Goal: Task Accomplishment & Management: Manage account settings

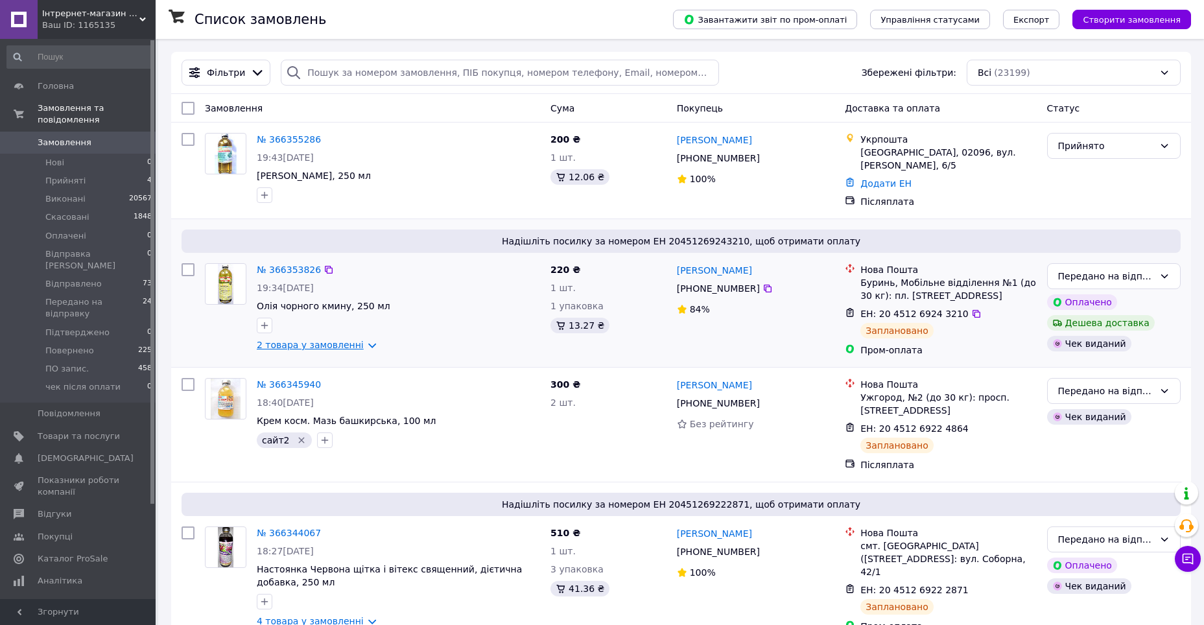
click at [316, 340] on link "2 товара у замовленні" at bounding box center [310, 345] width 107 height 10
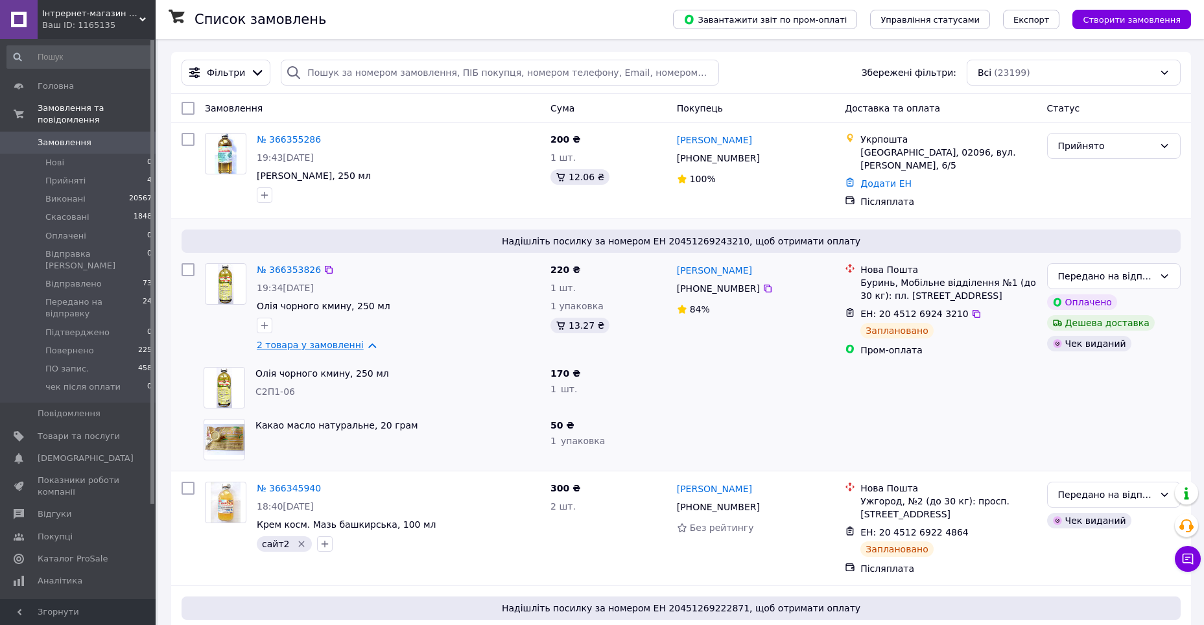
click at [316, 340] on link "2 товара у замовленні" at bounding box center [310, 345] width 107 height 10
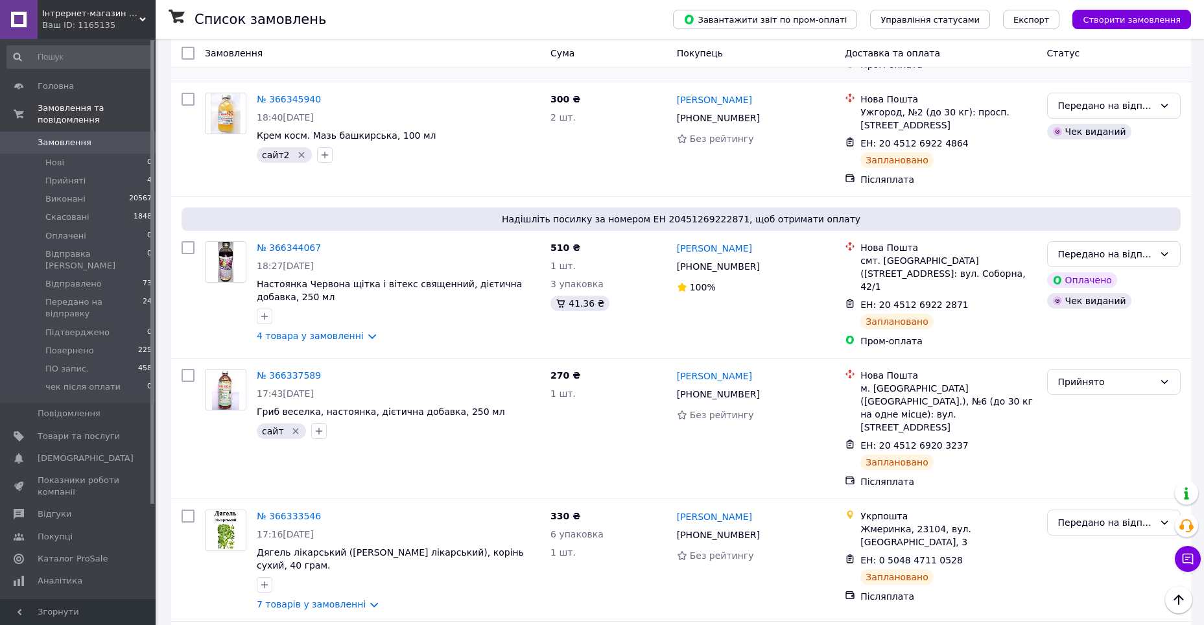
scroll to position [324, 0]
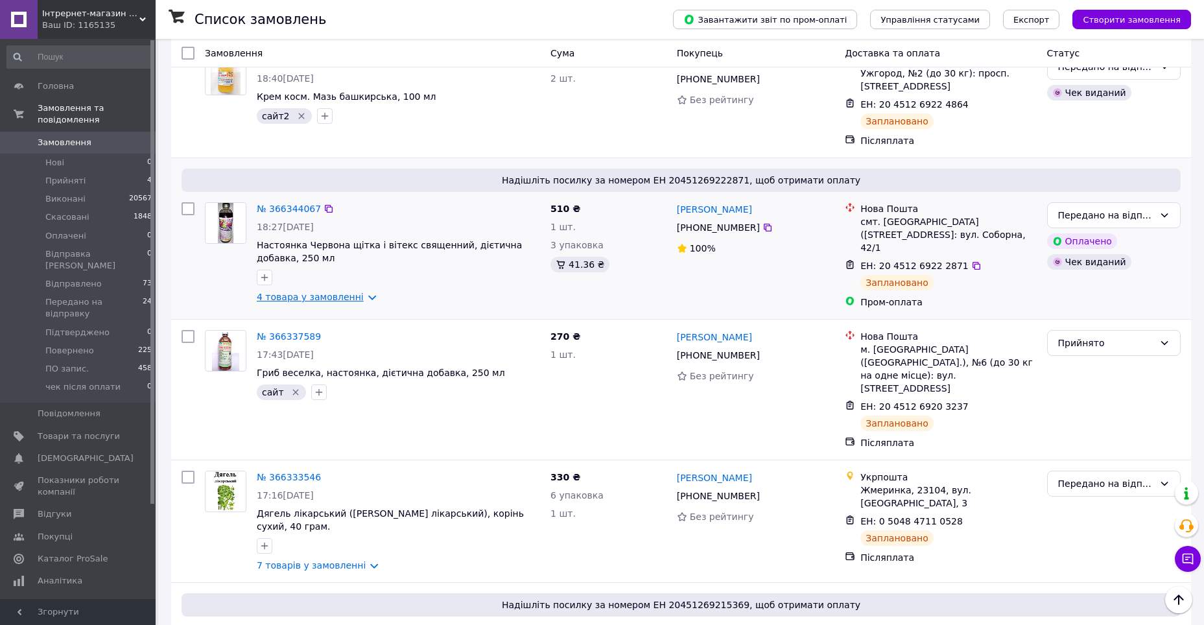
click at [302, 292] on link "4 товара у замовленні" at bounding box center [310, 297] width 107 height 10
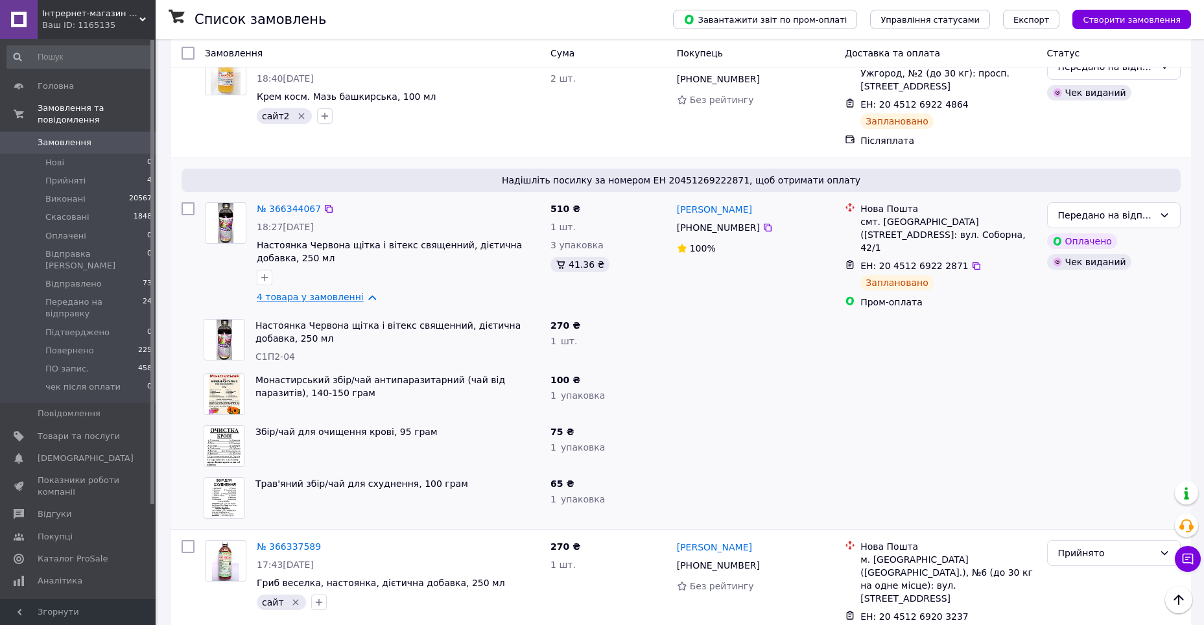
click at [302, 292] on link "4 товара у замовленні" at bounding box center [310, 297] width 107 height 10
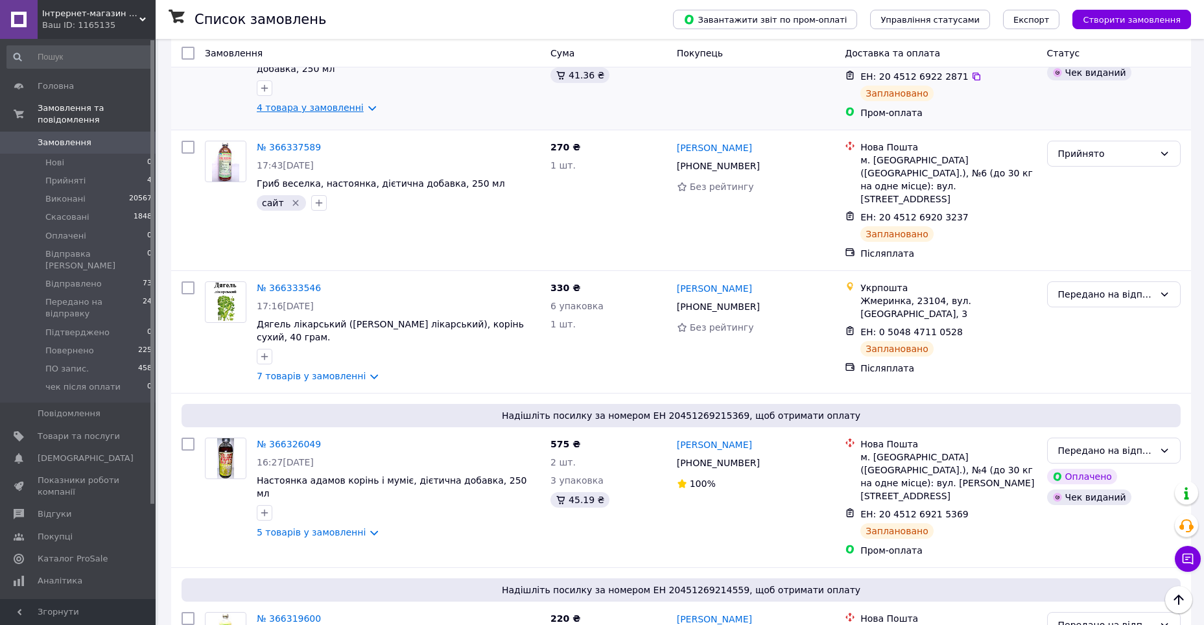
scroll to position [519, 0]
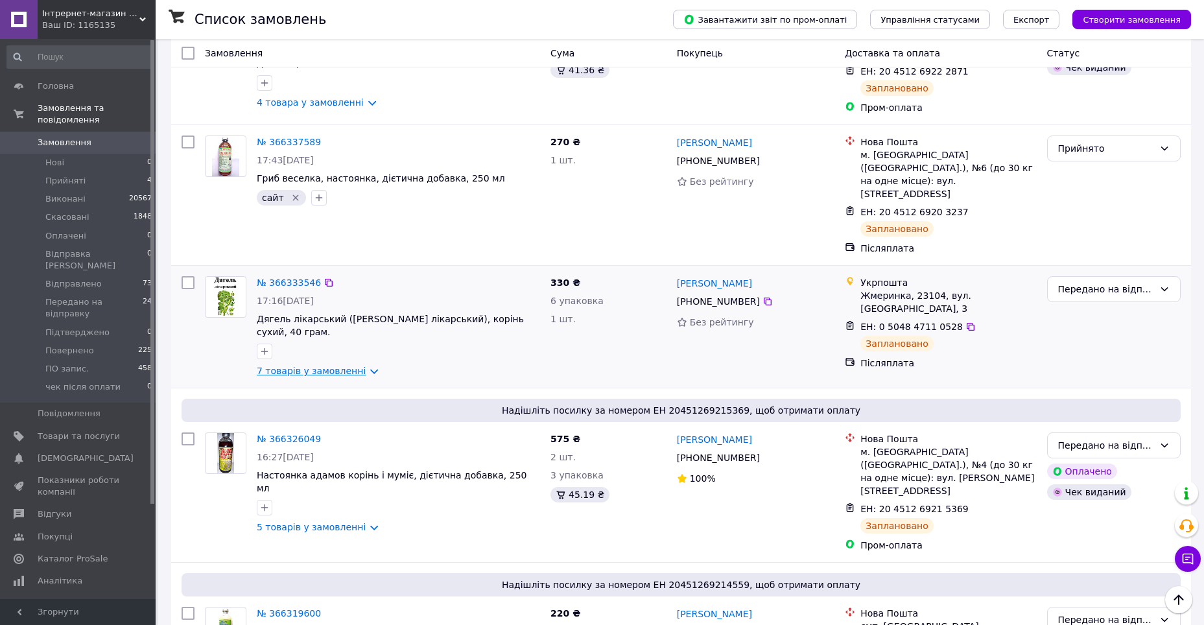
click at [305, 366] on link "7 товарів у замовленні" at bounding box center [311, 371] width 109 height 10
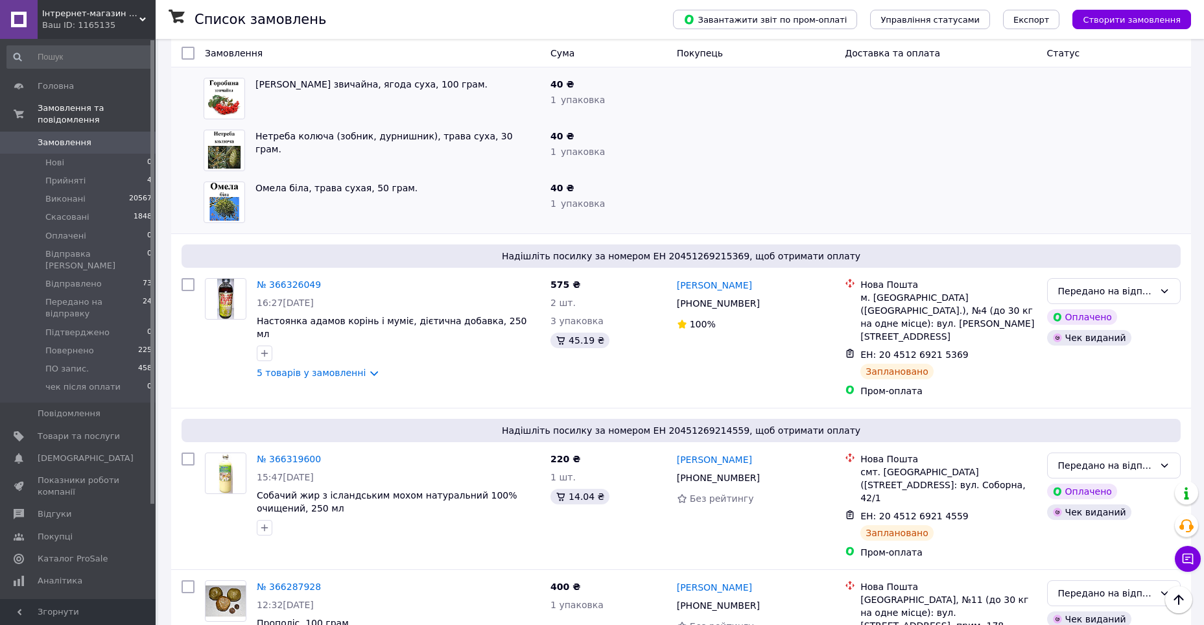
scroll to position [1038, 0]
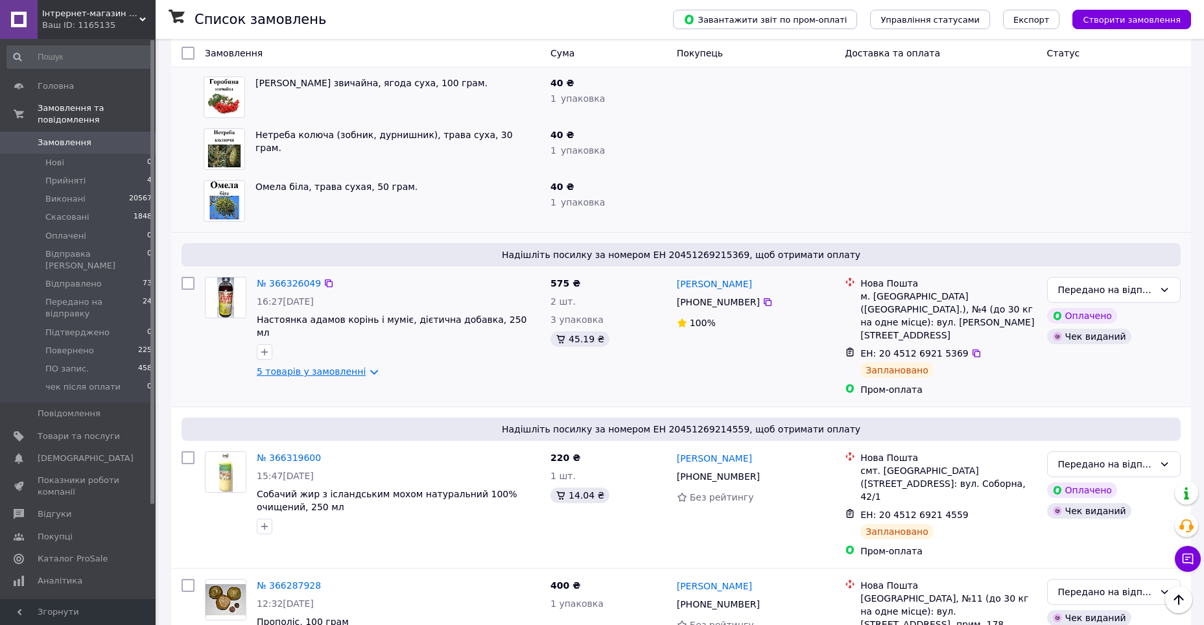
click at [309, 366] on link "5 товарів у замовленні" at bounding box center [311, 371] width 109 height 10
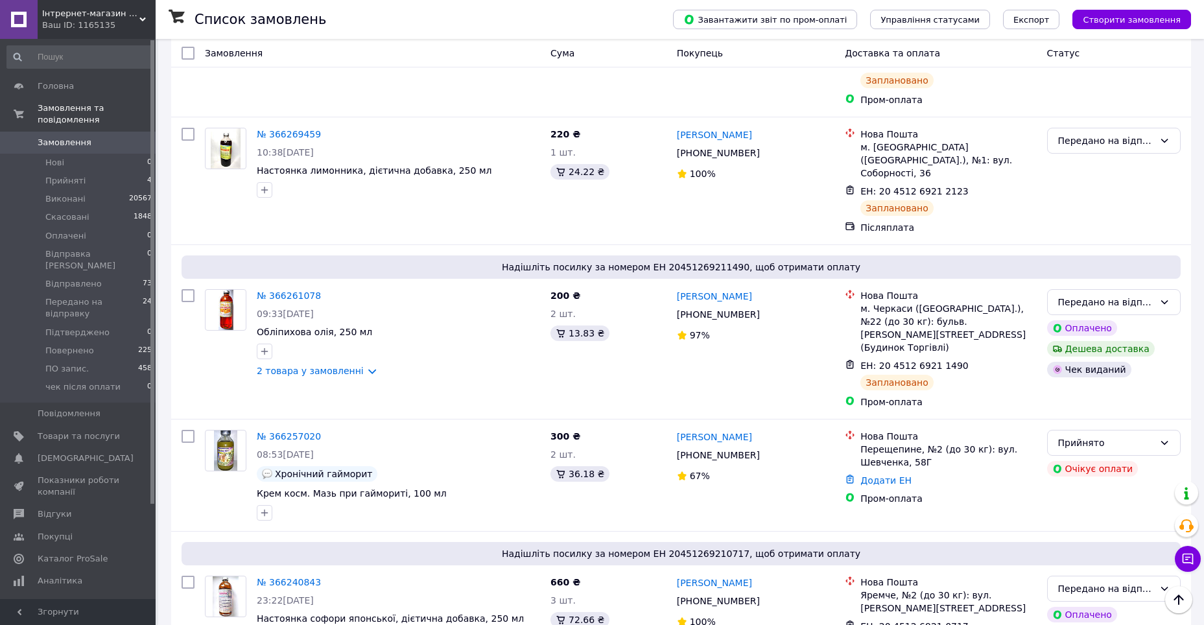
scroll to position [2205, 0]
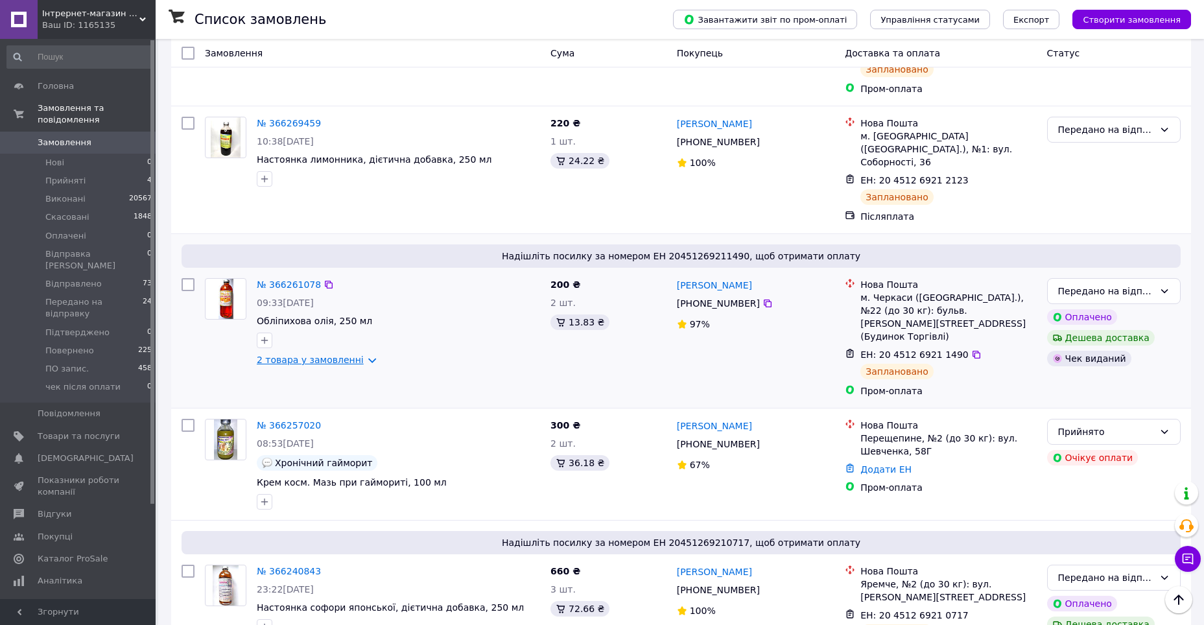
click at [298, 355] on link "2 товара у замовленні" at bounding box center [310, 360] width 107 height 10
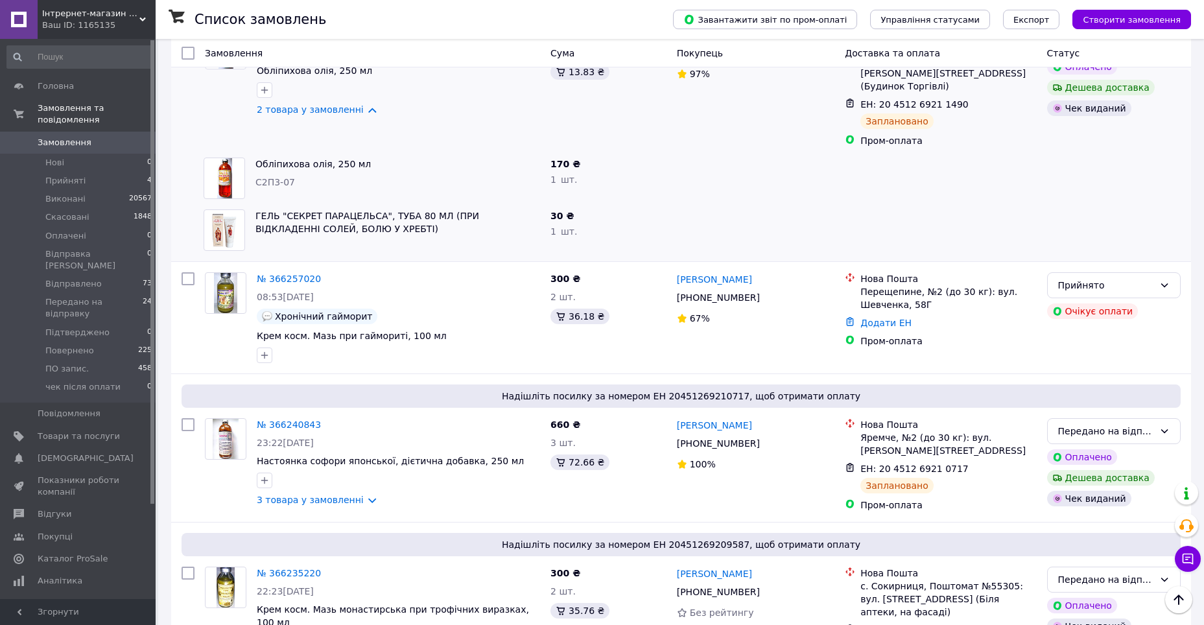
scroll to position [2465, 0]
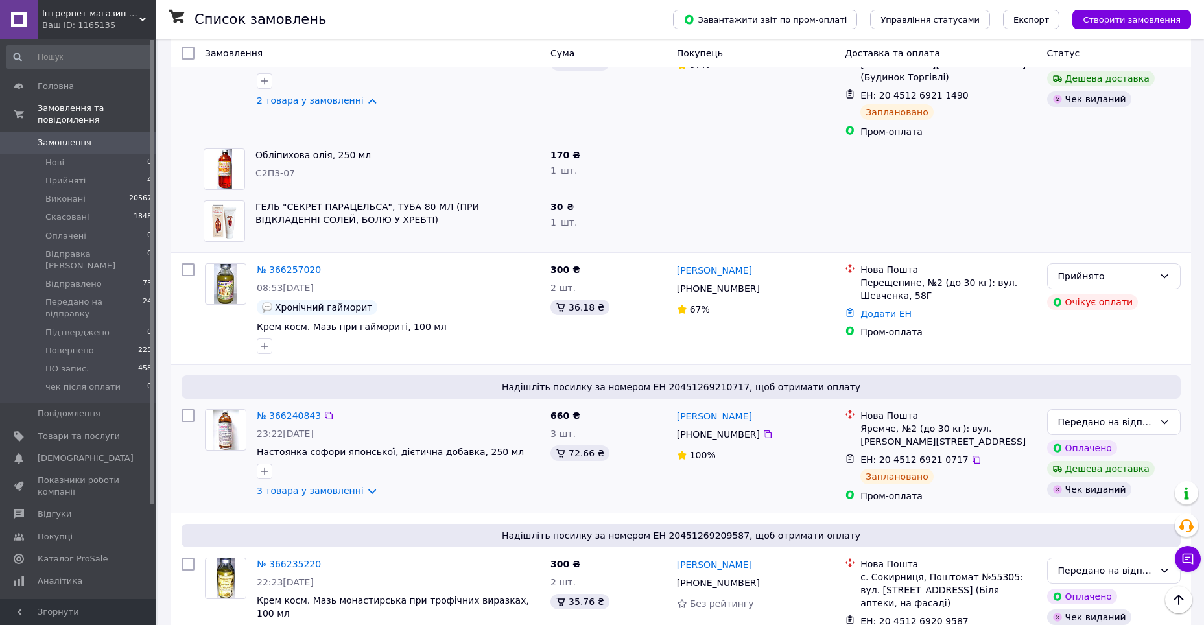
click at [358, 486] on link "3 товара у замовленні" at bounding box center [310, 491] width 107 height 10
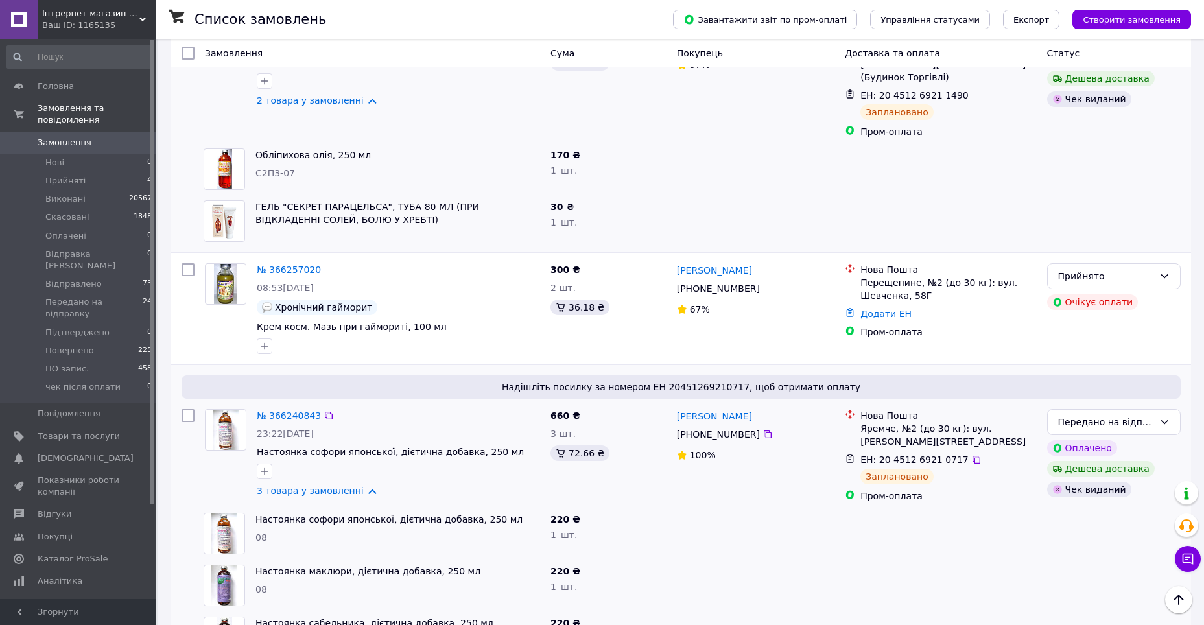
click at [354, 486] on link "3 товара у замовленні" at bounding box center [310, 491] width 107 height 10
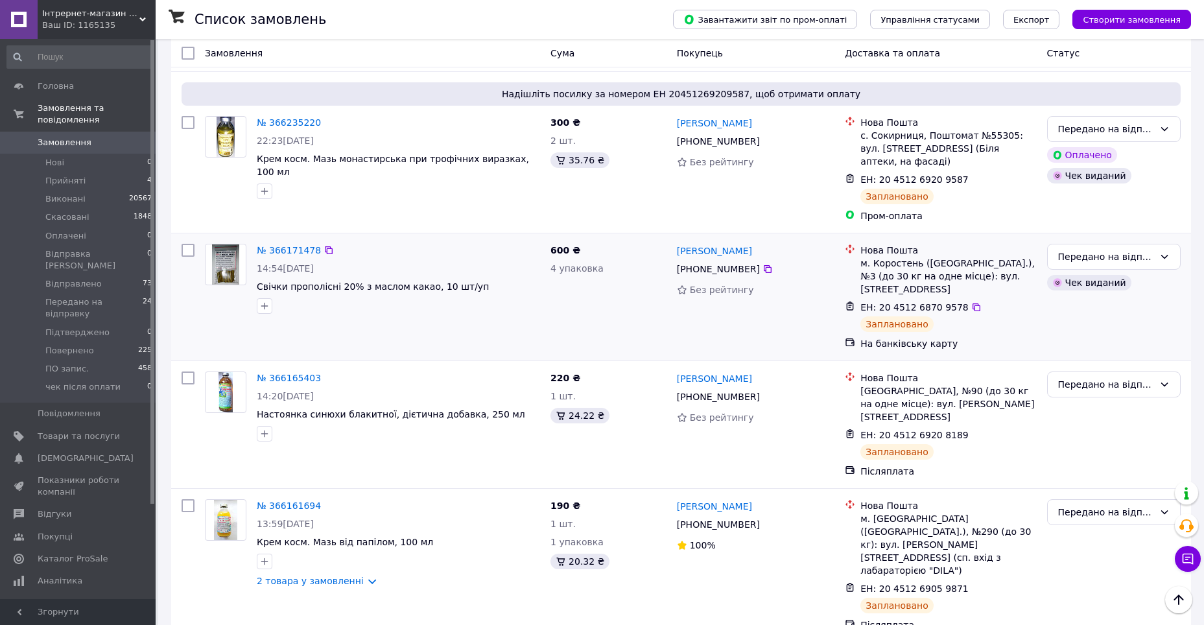
scroll to position [2919, 0]
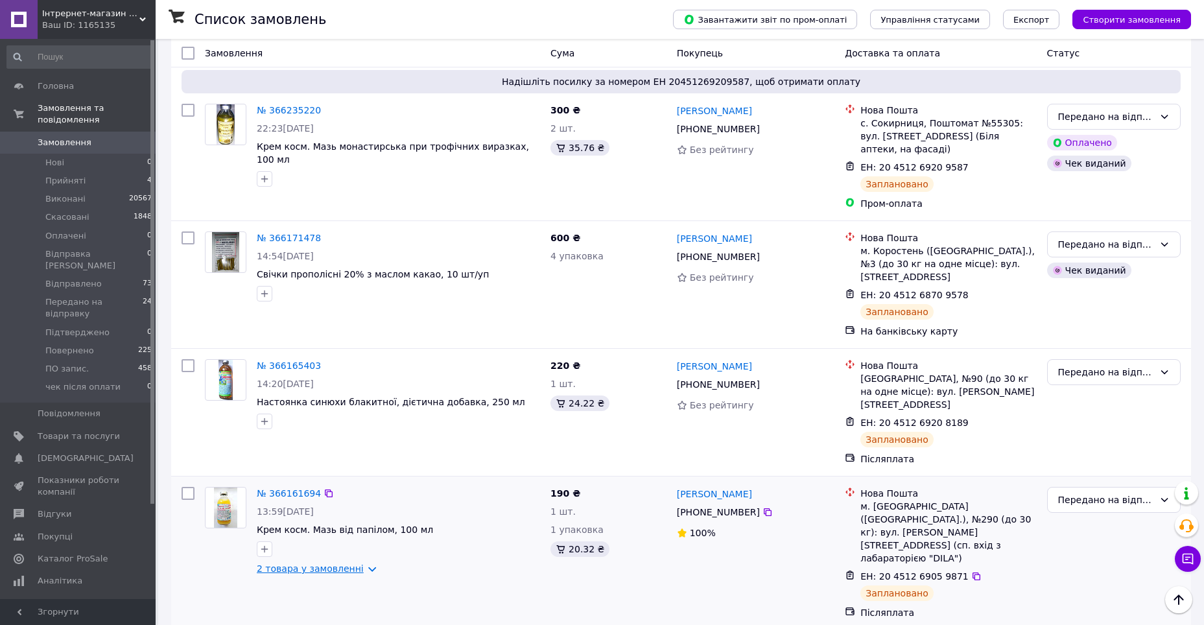
click at [314, 564] on link "2 товара у замовленні" at bounding box center [310, 569] width 107 height 10
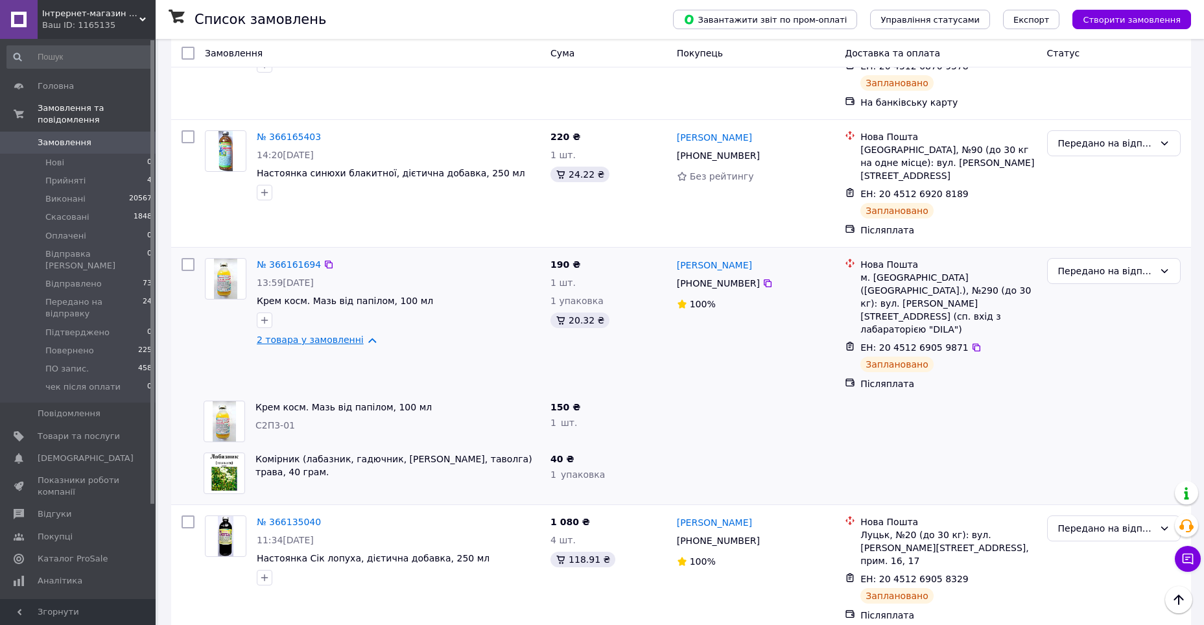
scroll to position [3178, 0]
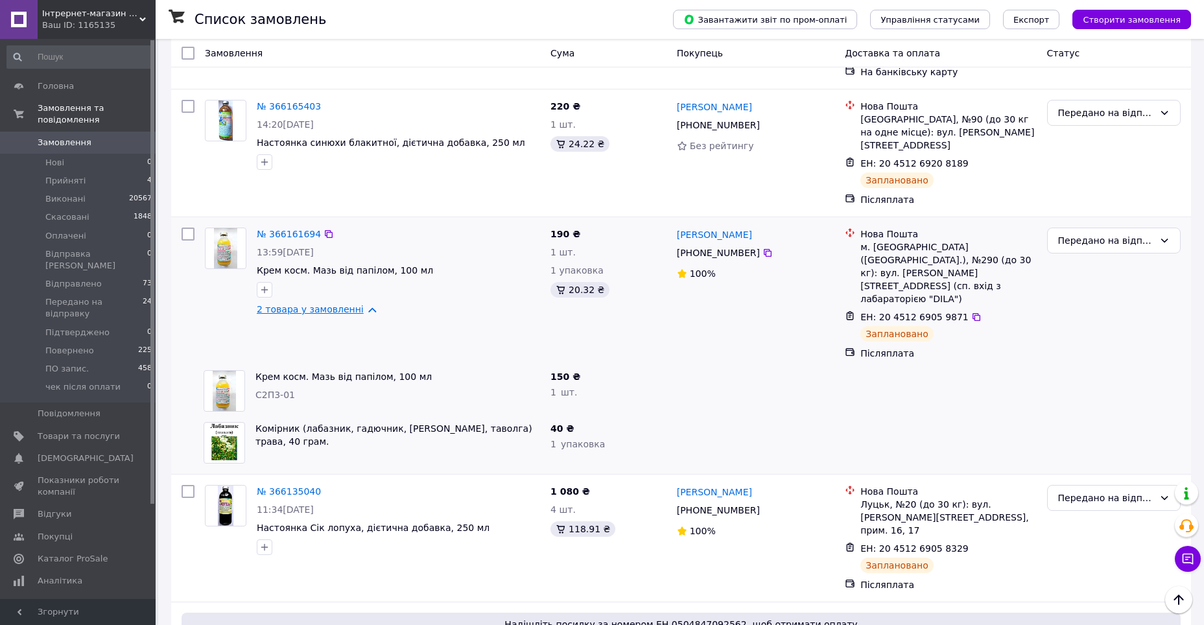
click at [320, 304] on link "2 товара у замовленні" at bounding box center [310, 309] width 107 height 10
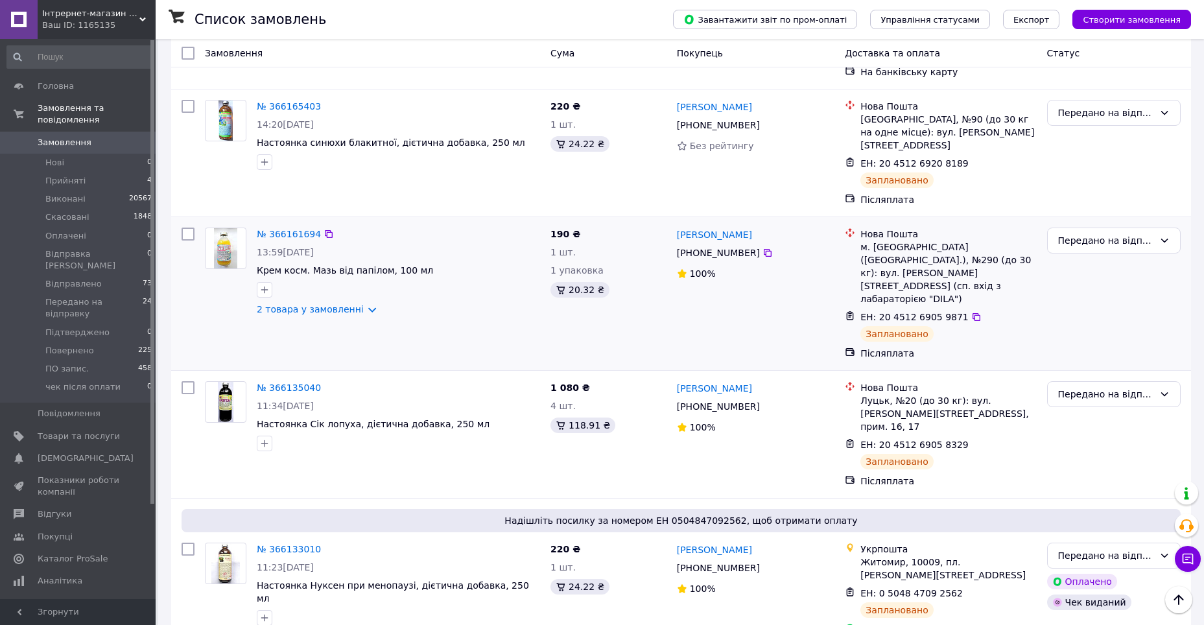
click at [318, 222] on div "№ 366161694 13:59, 11.10.2025 Крем косм. Мазь від папілом, 100 мл 2 товара у за…" at bounding box center [399, 271] width 294 height 99
click at [315, 304] on link "2 товара у замовленні" at bounding box center [310, 309] width 107 height 10
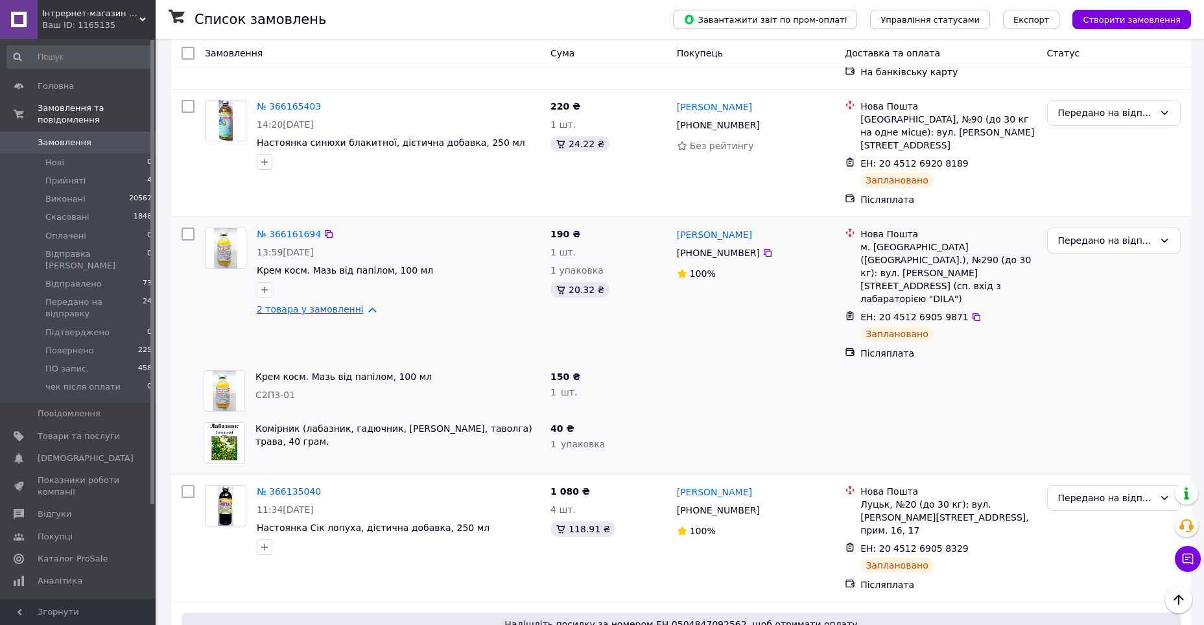
click at [315, 304] on link "2 товара у замовленні" at bounding box center [310, 309] width 107 height 10
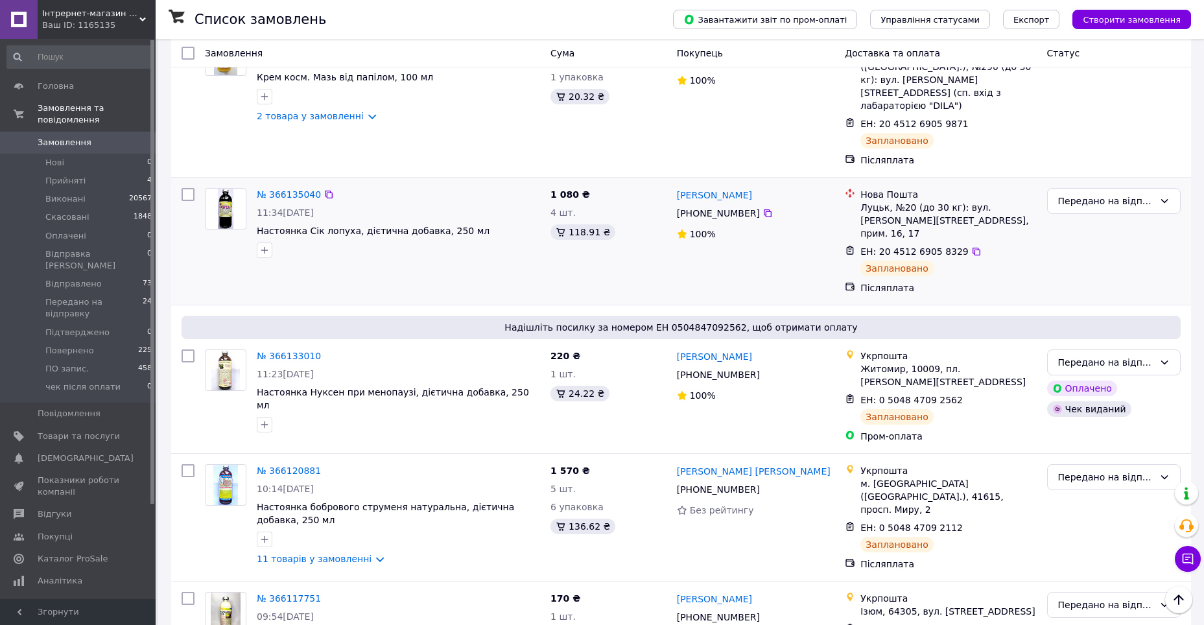
scroll to position [3373, 0]
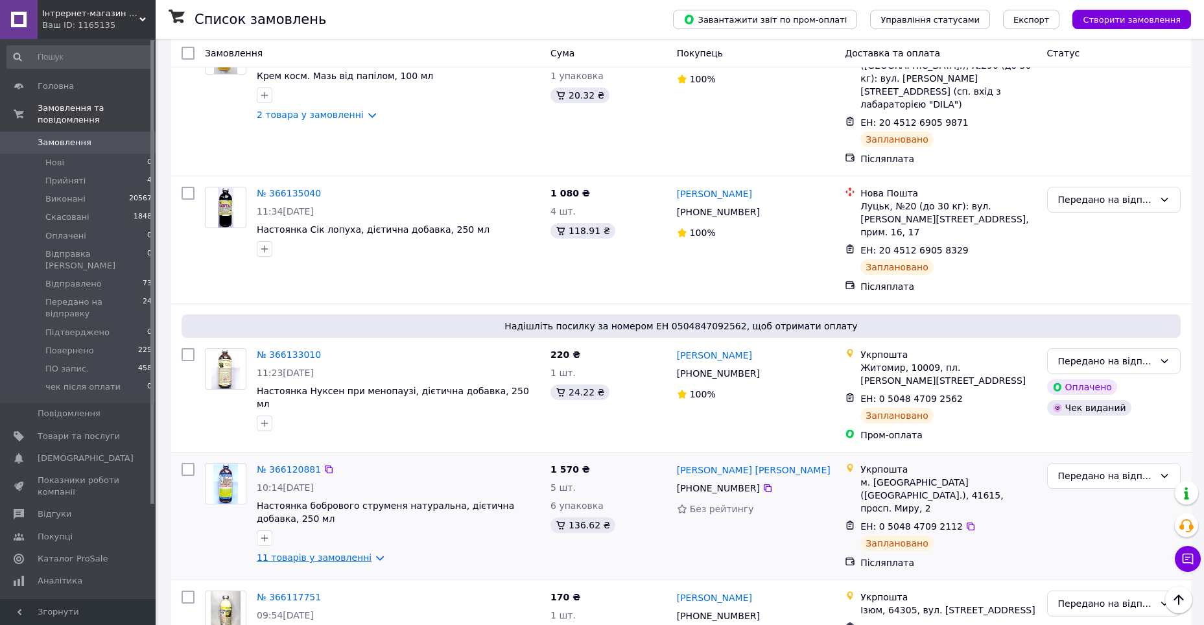
click at [317, 553] on link "11 товарів у замовленні" at bounding box center [314, 558] width 115 height 10
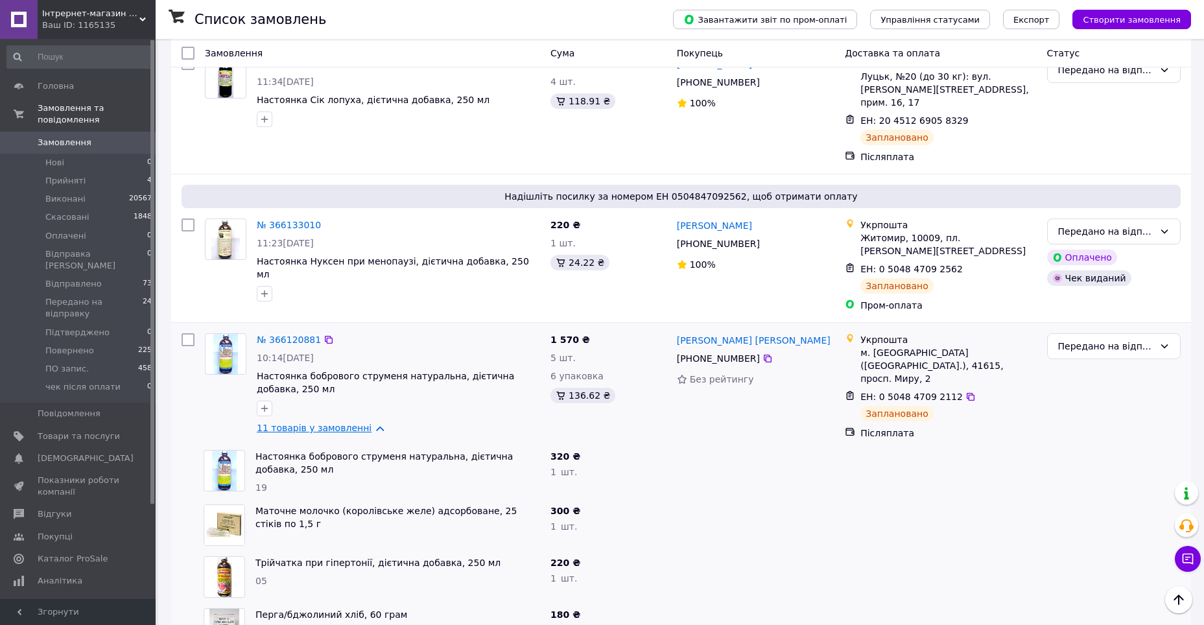
scroll to position [3438, 0]
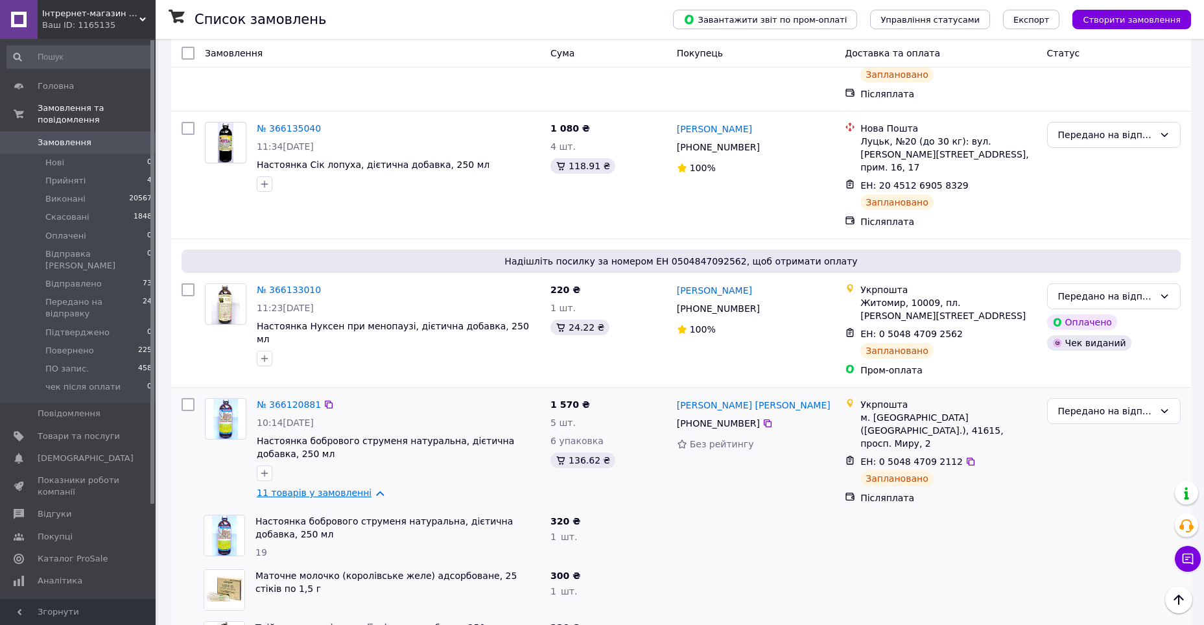
click at [310, 488] on link "11 товарів у замовленні" at bounding box center [314, 493] width 115 height 10
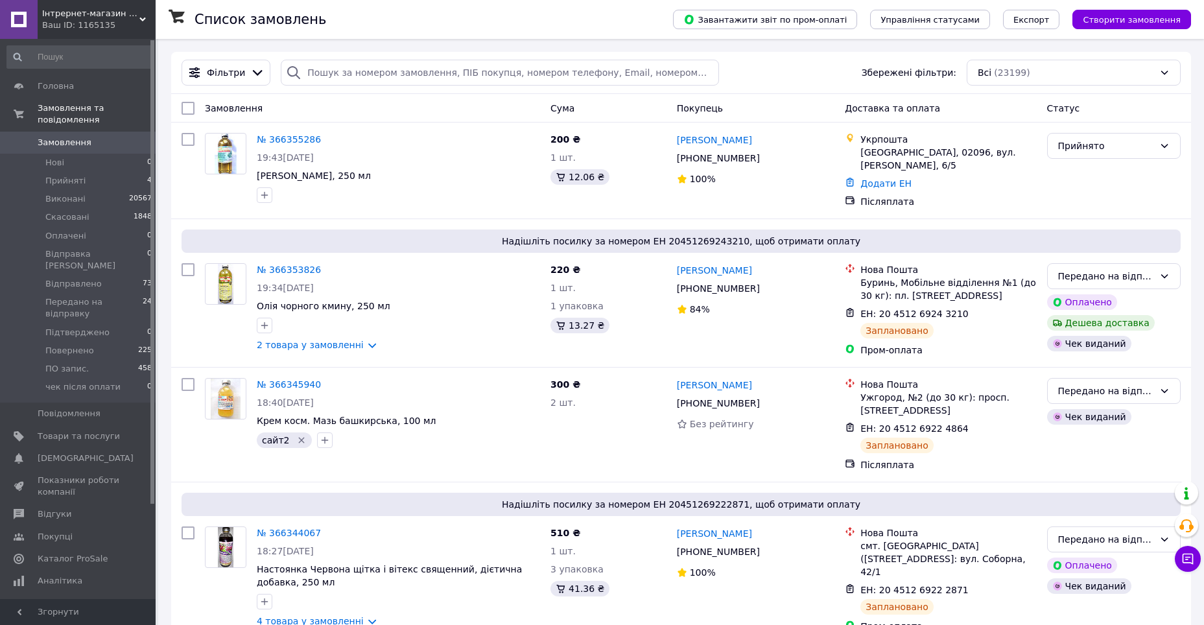
scroll to position [1362, 0]
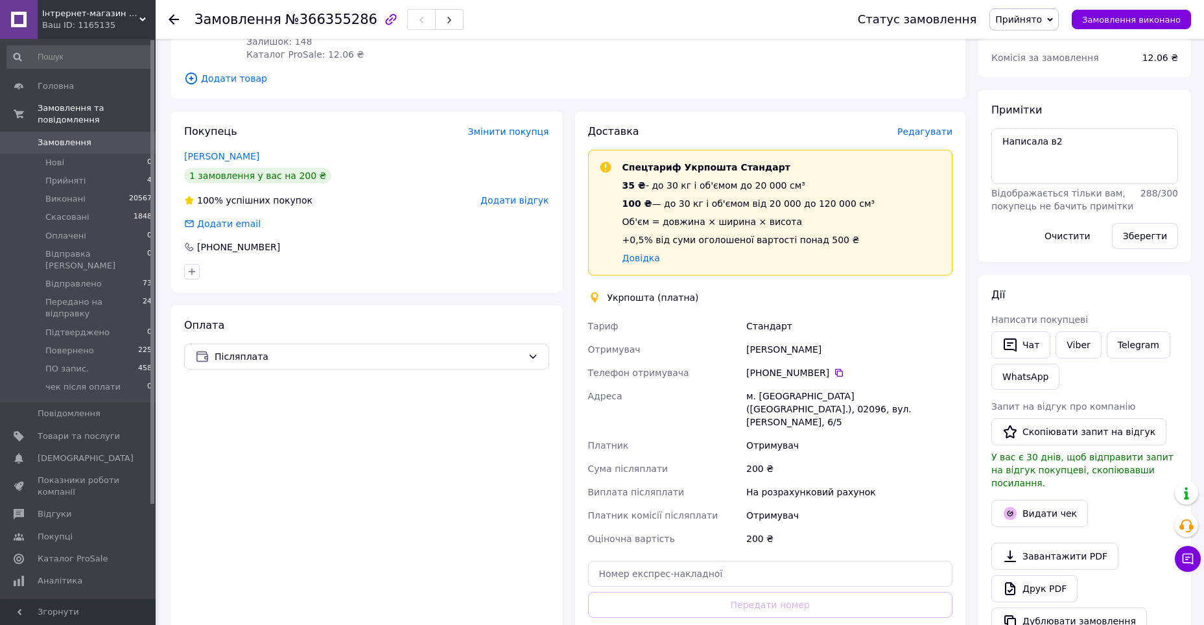
scroll to position [195, 0]
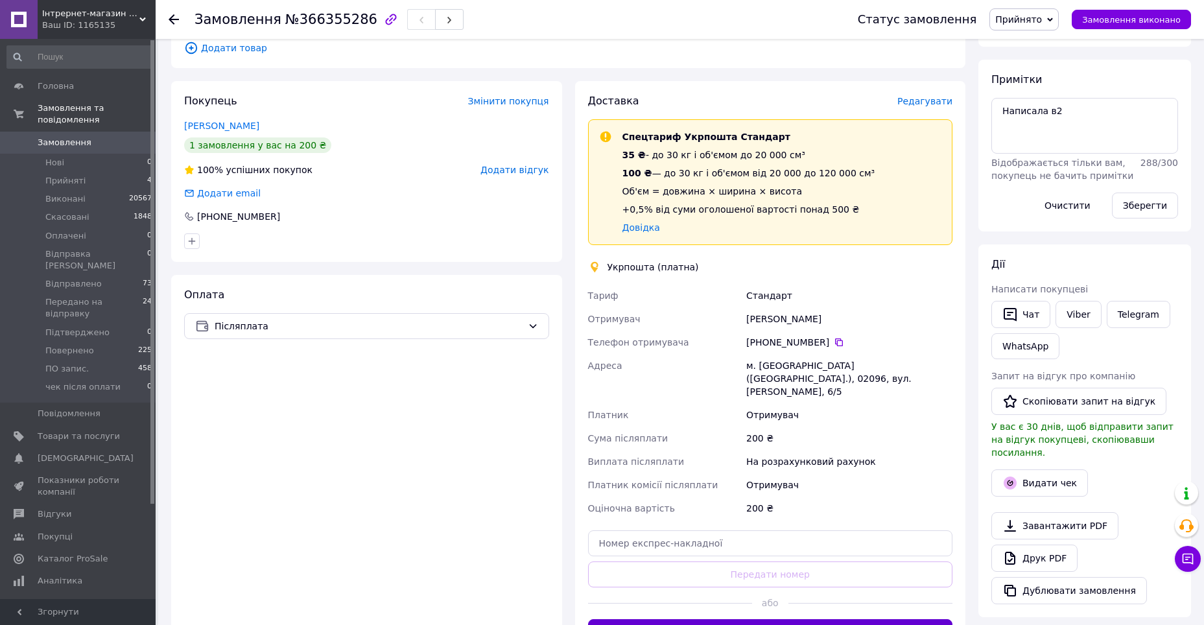
click at [767, 619] on button "Створити ярлик" at bounding box center [770, 632] width 365 height 26
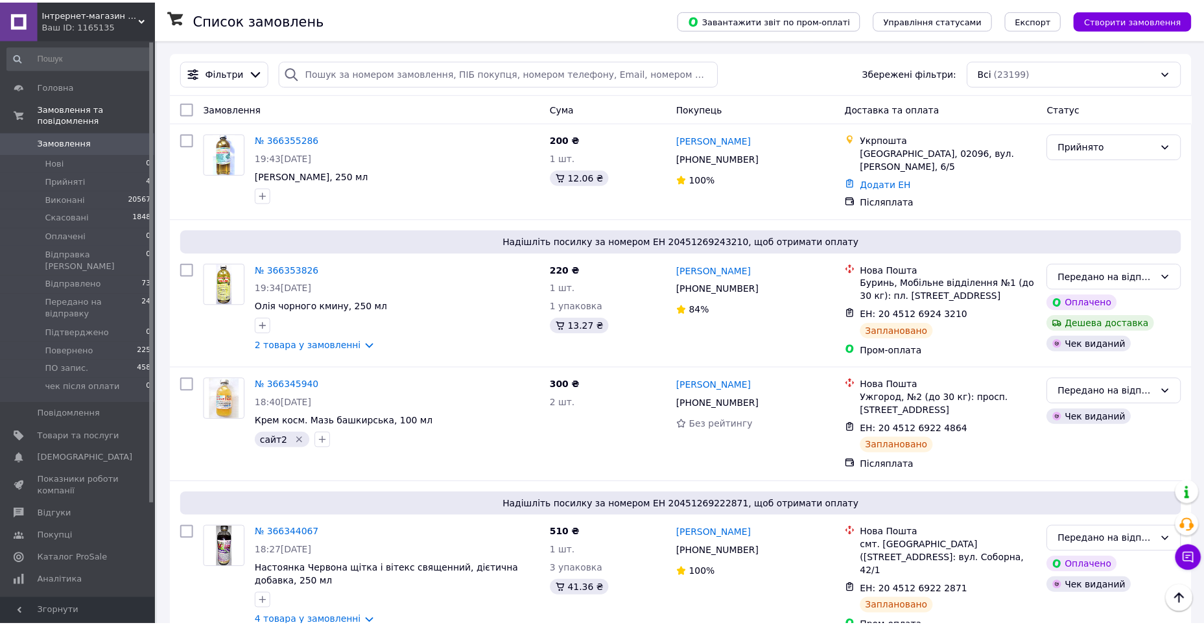
scroll to position [1531, 0]
